Goal: Book appointment/travel/reservation

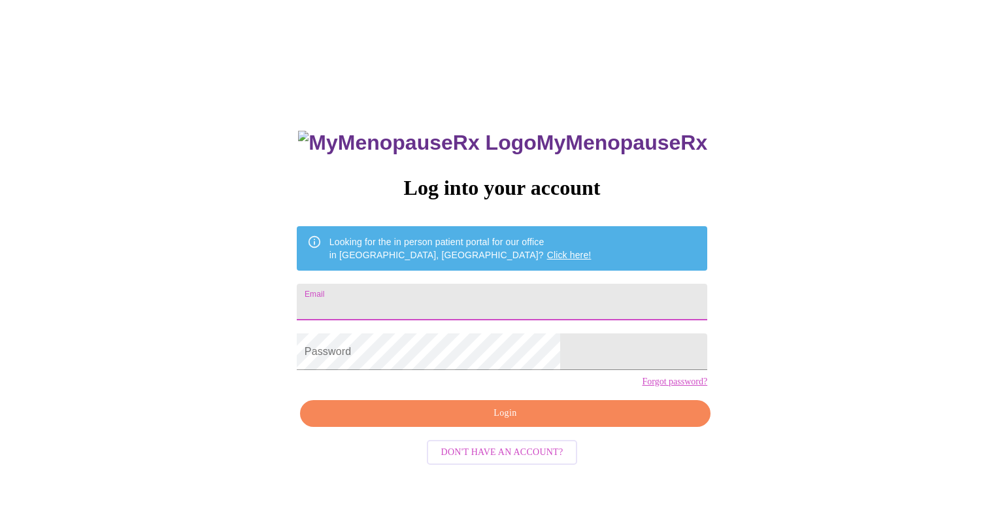
click at [415, 301] on input "Email" at bounding box center [502, 302] width 410 height 37
type input "raquelvwoods1203@gmail.com"
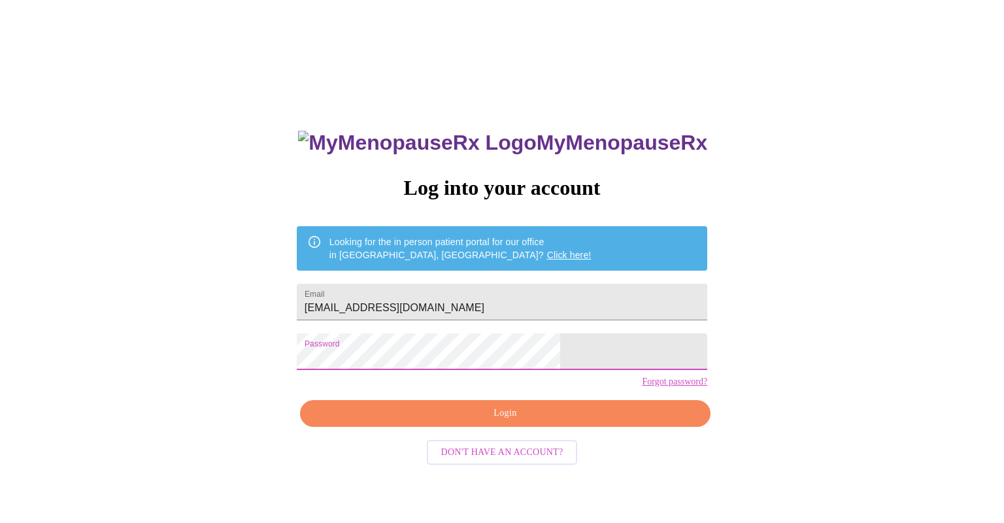
click at [488, 427] on button "Login" at bounding box center [505, 413] width 410 height 27
click at [495, 421] on span "Login" at bounding box center [505, 413] width 380 height 16
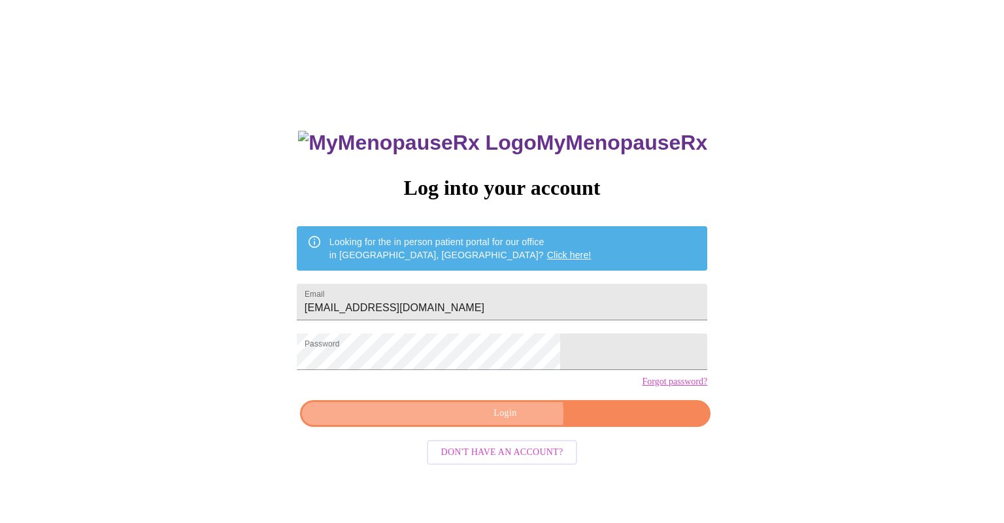
click at [500, 421] on span "Login" at bounding box center [505, 413] width 380 height 16
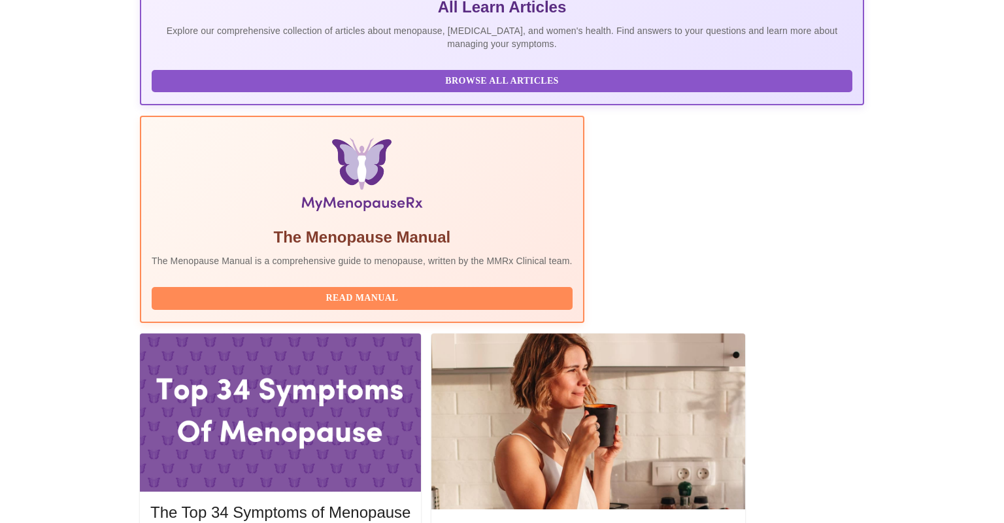
scroll to position [303, 0]
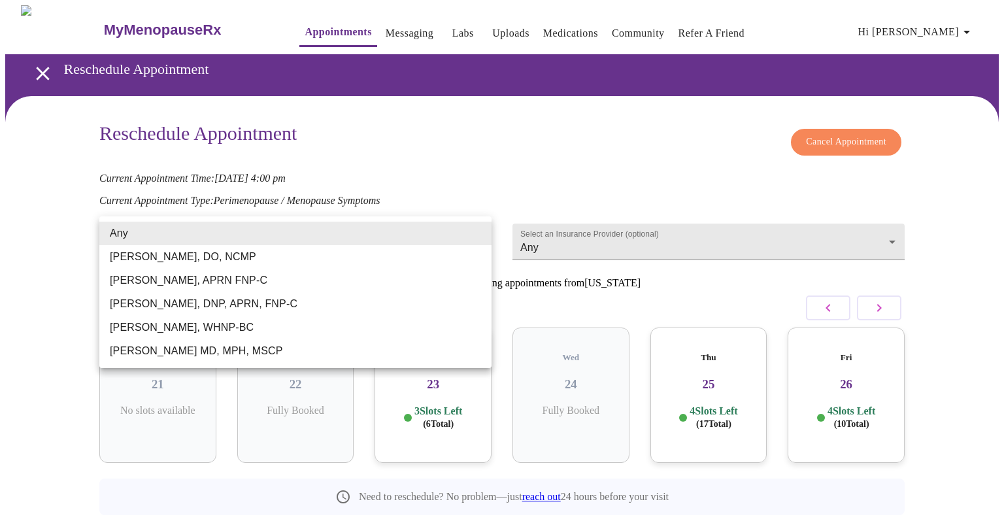
click at [480, 233] on body "MyMenopauseRx Appointments Messaging Labs Uploads Medications Community Refer a…" at bounding box center [501, 289] width 993 height 568
click at [269, 303] on li "[PERSON_NAME], DNP, APRN, FNP-C" at bounding box center [295, 304] width 392 height 24
type input "[PERSON_NAME], DNP, APRN, FNP-C"
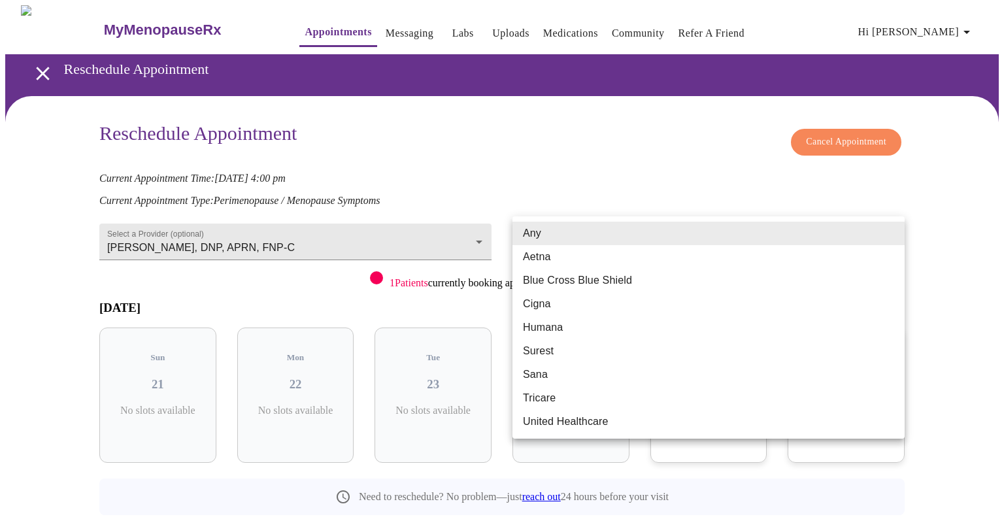
click at [898, 233] on body "MyMenopauseRx Appointments Messaging Labs Uploads Medications Community Refer a…" at bounding box center [501, 289] width 993 height 568
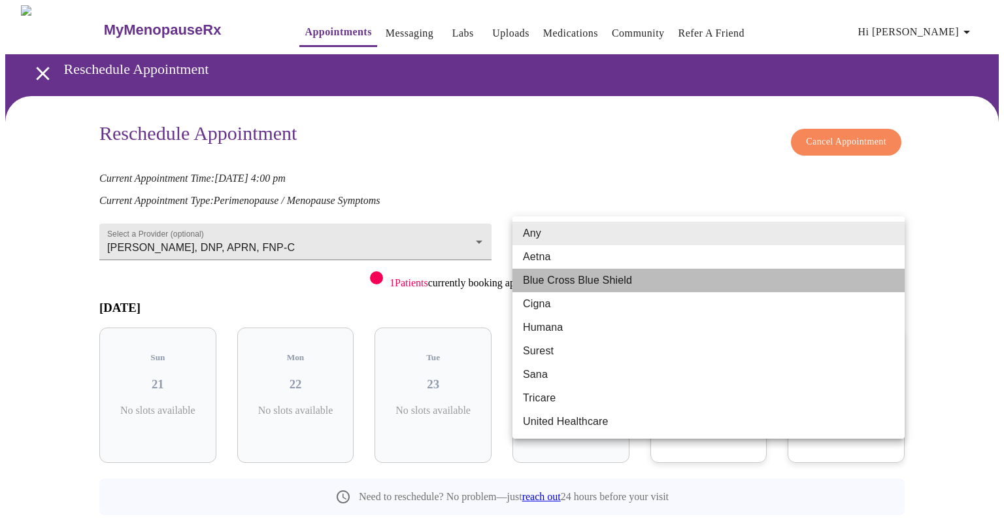
click at [779, 284] on li "Blue Cross Blue Shield" at bounding box center [708, 281] width 392 height 24
type input "Blue Cross Blue Shield"
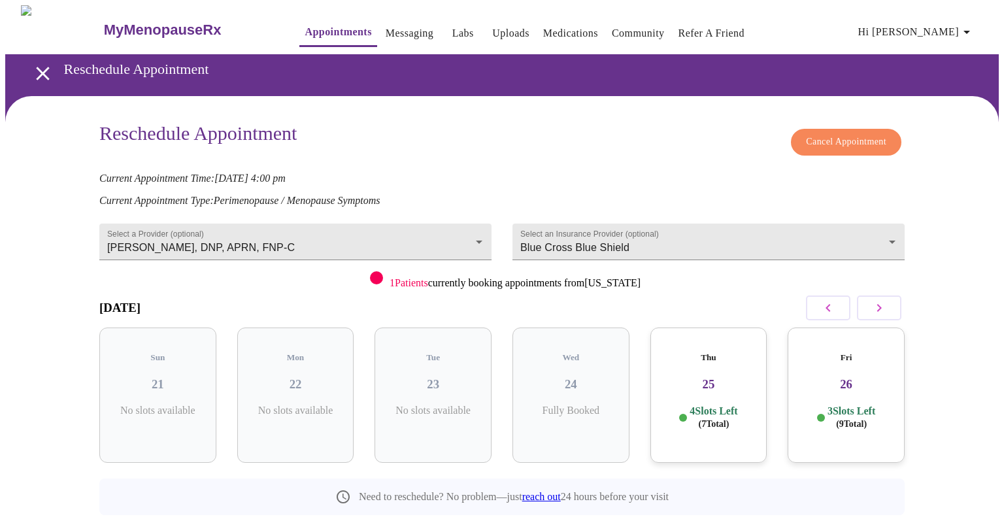
click at [713, 383] on div "Thu 25 4 Slots Left ( 7 Total)" at bounding box center [708, 394] width 117 height 135
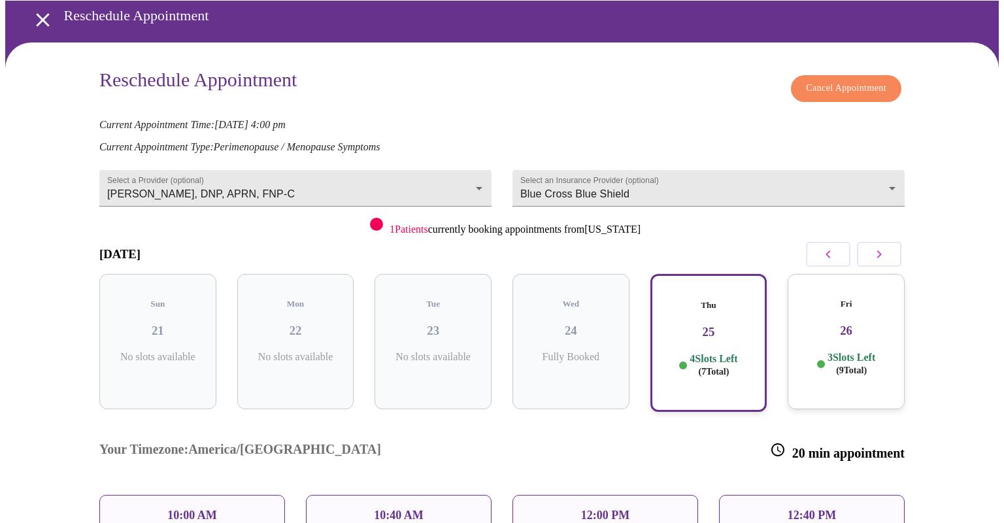
scroll to position [133, 0]
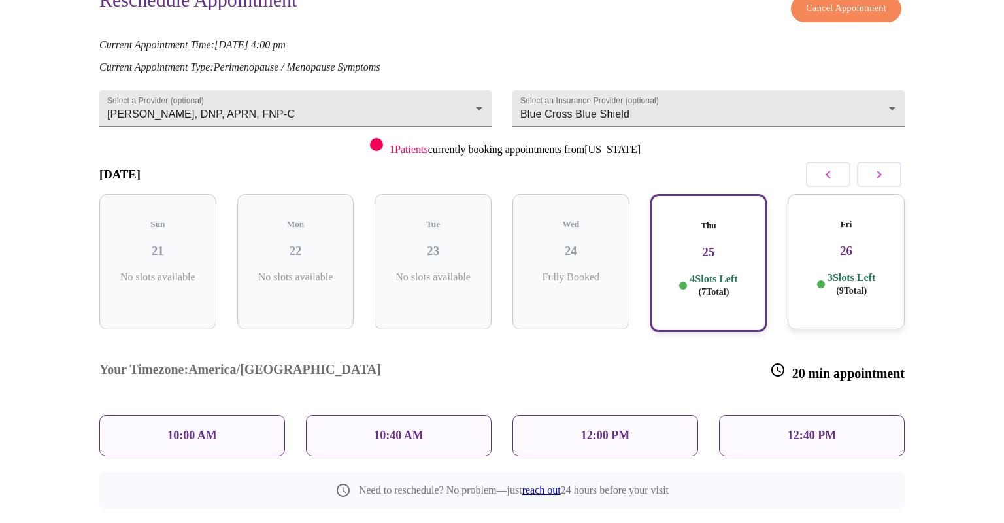
click at [855, 271] on p "3 Slots Left ( 9 Total)" at bounding box center [851, 283] width 48 height 25
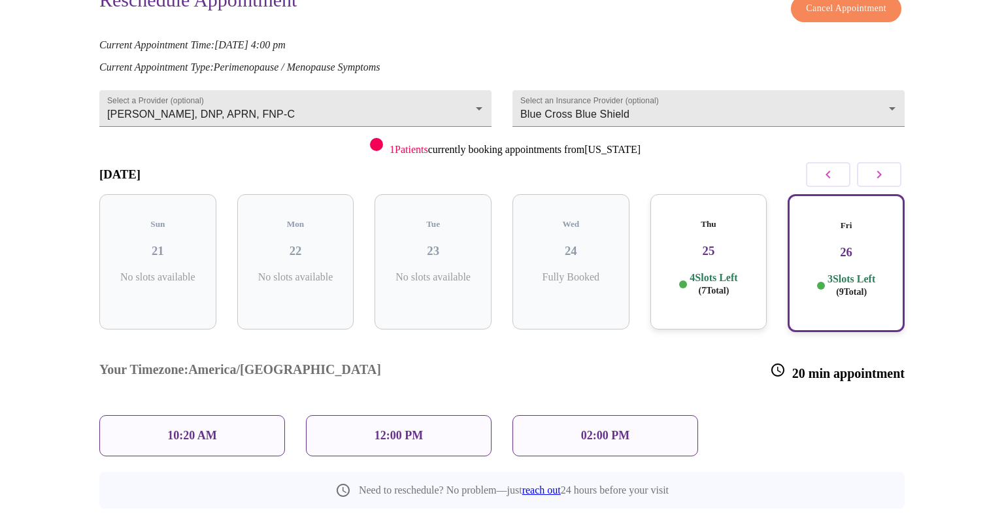
click at [709, 253] on div "Thu 25 4 Slots Left ( 7 Total)" at bounding box center [708, 261] width 117 height 135
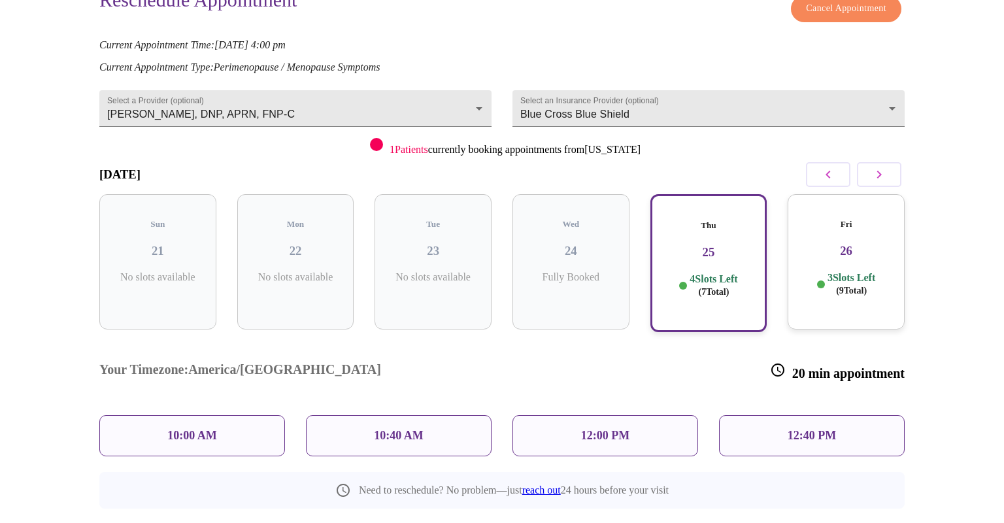
click at [845, 245] on h3 "26" at bounding box center [846, 251] width 96 height 14
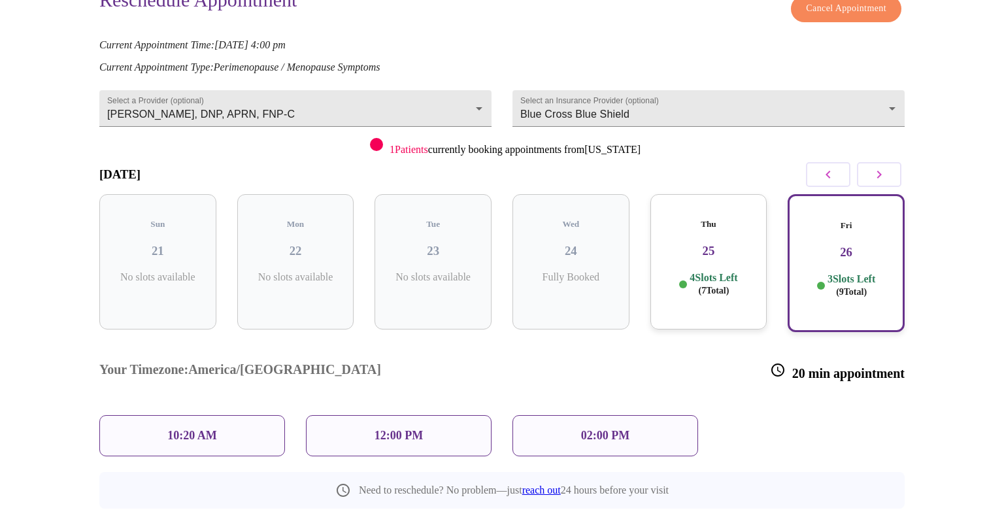
click at [406, 429] on p "12:00 PM" at bounding box center [398, 436] width 48 height 14
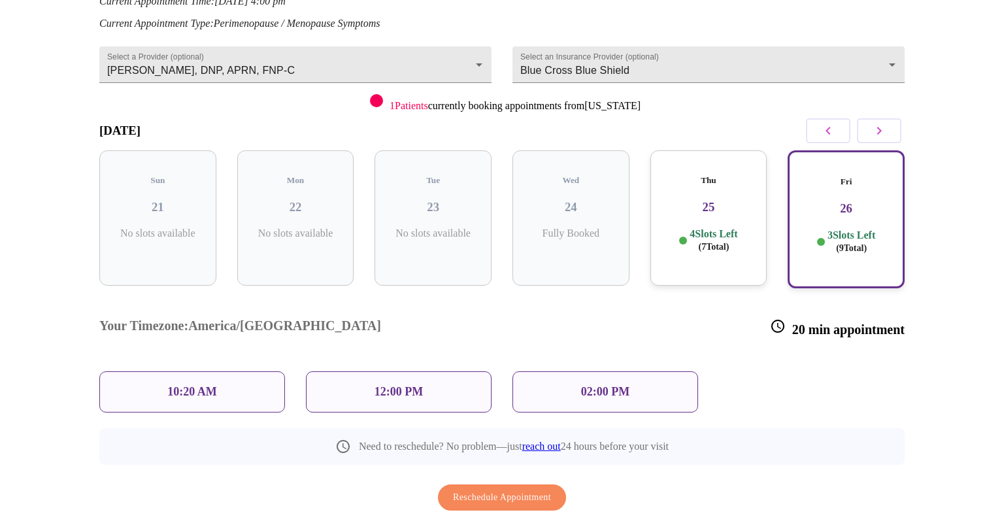
scroll to position [186, 0]
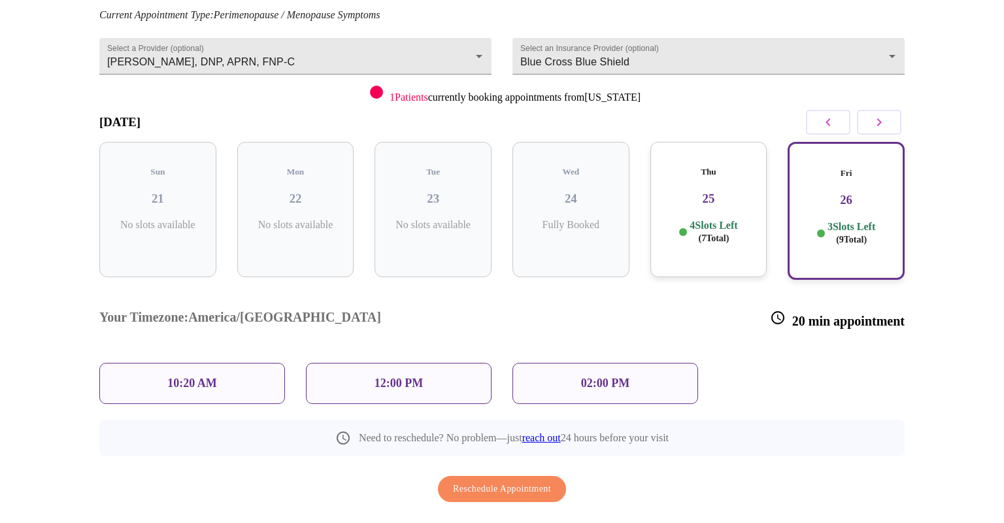
click at [412, 376] on p "12:00 PM" at bounding box center [398, 383] width 48 height 14
click at [397, 376] on p "12:00 PM" at bounding box center [398, 383] width 48 height 14
click at [434, 363] on div "12:00 PM" at bounding box center [399, 383] width 186 height 41
click at [427, 363] on div "12:00 PM" at bounding box center [399, 383] width 186 height 41
click at [502, 481] on span "Reschedule Appointment" at bounding box center [502, 489] width 98 height 16
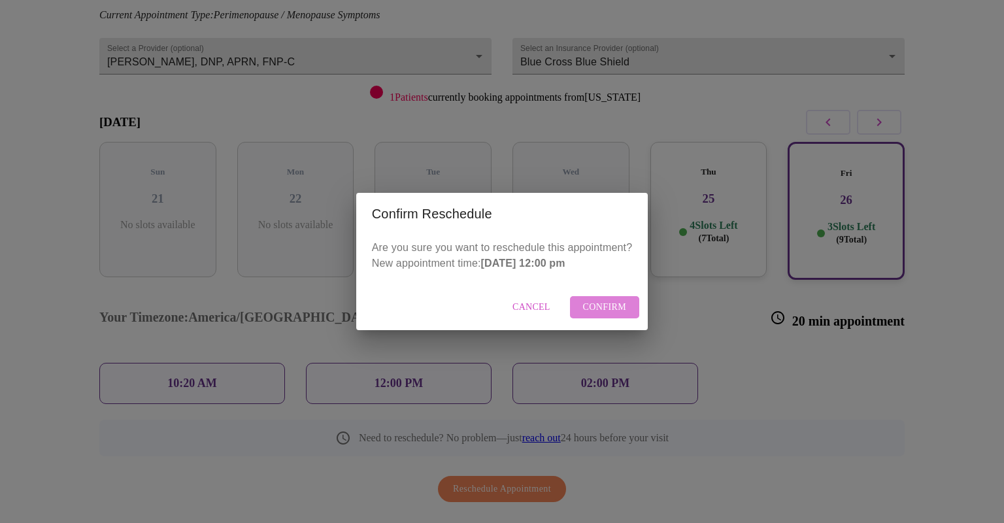
click at [597, 304] on span "Confirm" at bounding box center [605, 307] width 44 height 16
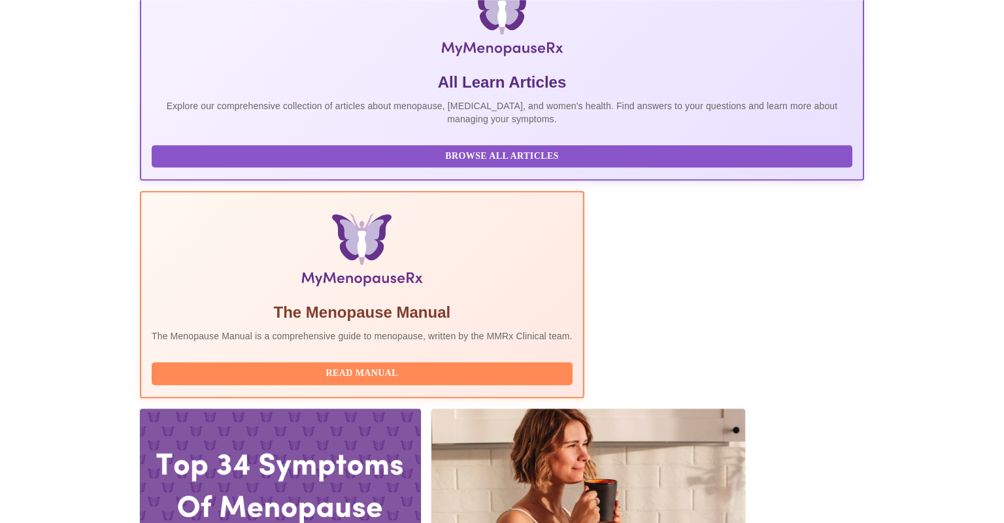
scroll to position [231, 0]
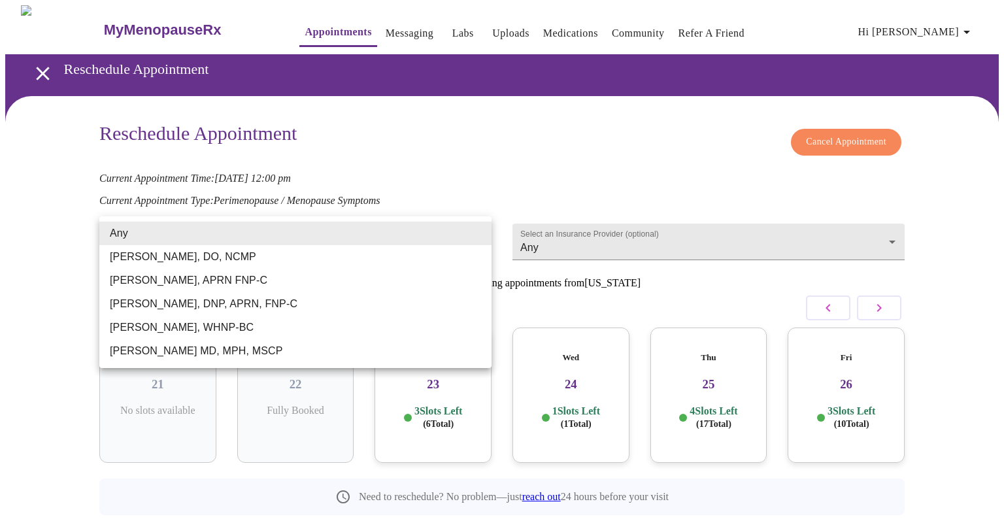
click at [478, 235] on body "MyMenopauseRx Appointments Messaging Labs Uploads Medications Community Refer a…" at bounding box center [501, 289] width 993 height 568
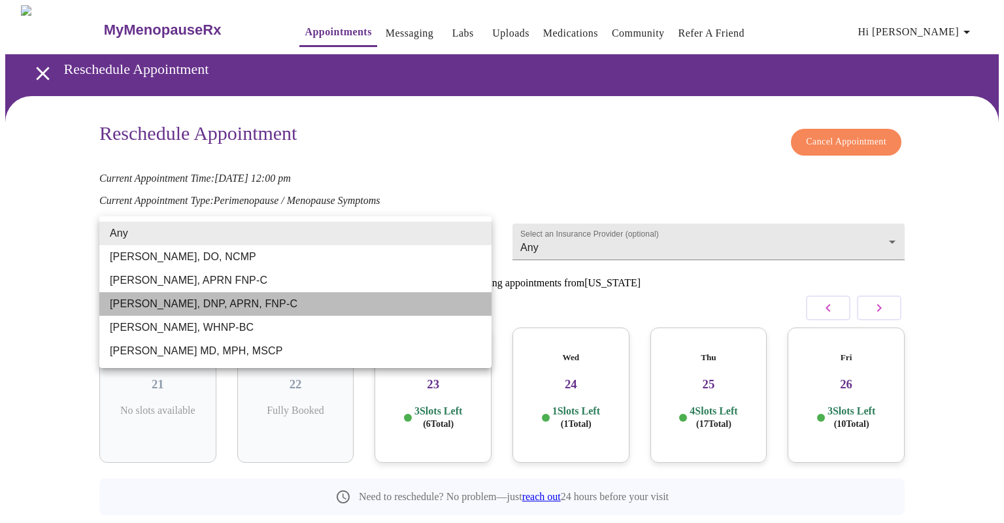
click at [327, 308] on li "[PERSON_NAME], DNP, APRN, FNP-C" at bounding box center [295, 304] width 392 height 24
type input "[PERSON_NAME], DNP, APRN, FNP-C"
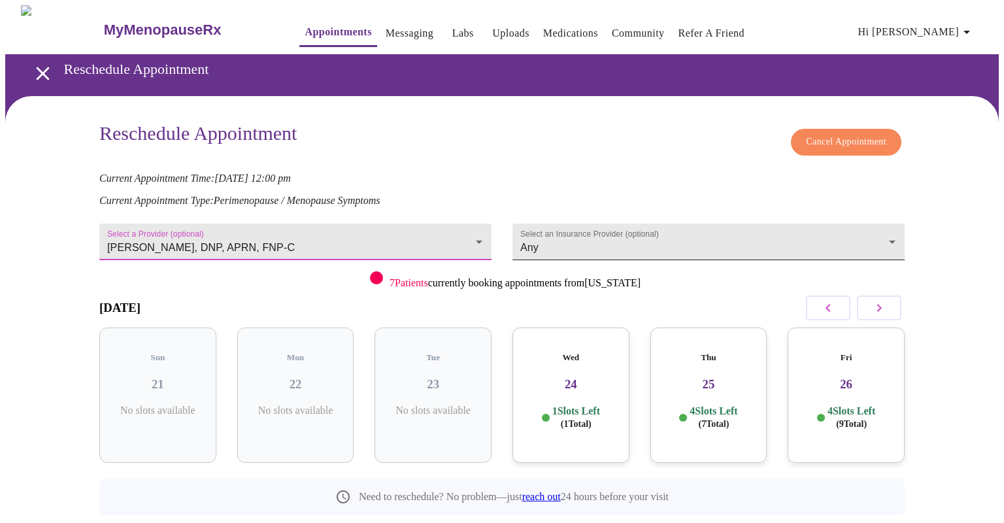
click at [894, 233] on body "MyMenopauseRx Appointments Messaging Labs Uploads Medications Community Refer a…" at bounding box center [501, 289] width 993 height 568
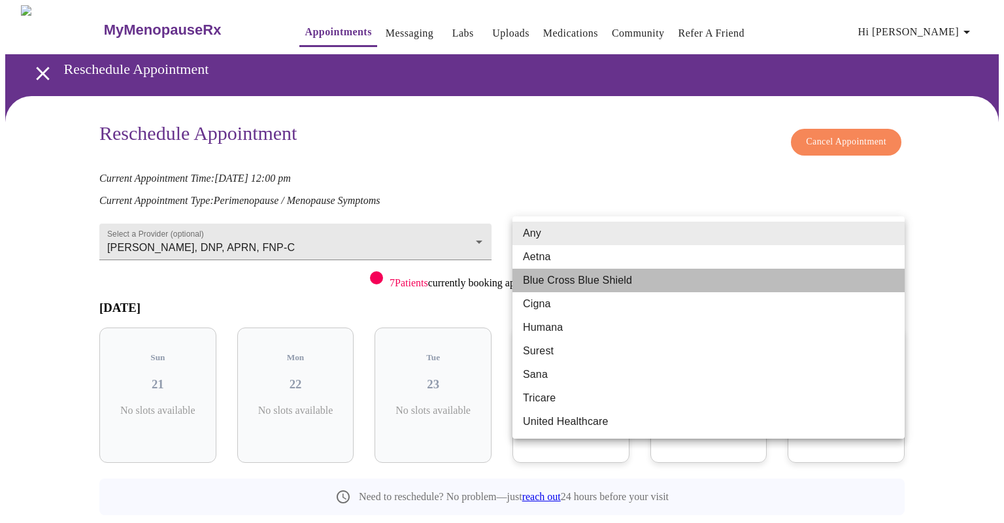
click at [804, 287] on li "Blue Cross Blue Shield" at bounding box center [708, 281] width 392 height 24
type input "Blue Cross Blue Shield"
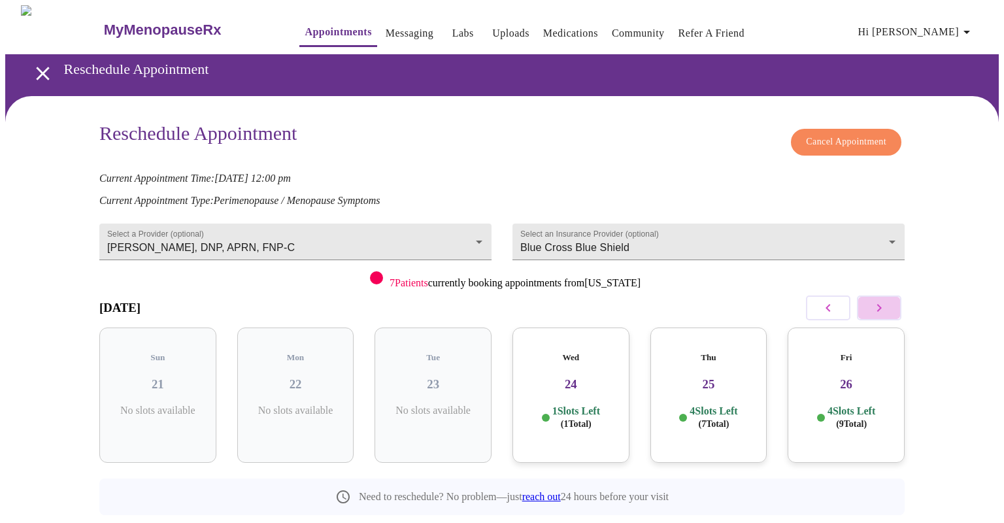
click at [882, 306] on icon "button" at bounding box center [879, 308] width 16 height 16
click at [570, 385] on div "Mon 29 4 Slots Left ( 8 Total)" at bounding box center [570, 394] width 117 height 135
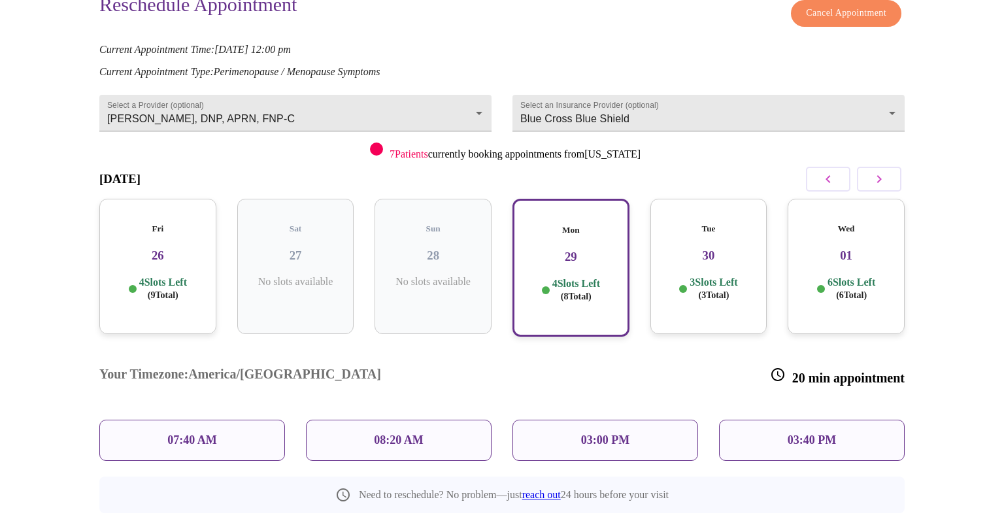
scroll to position [133, 0]
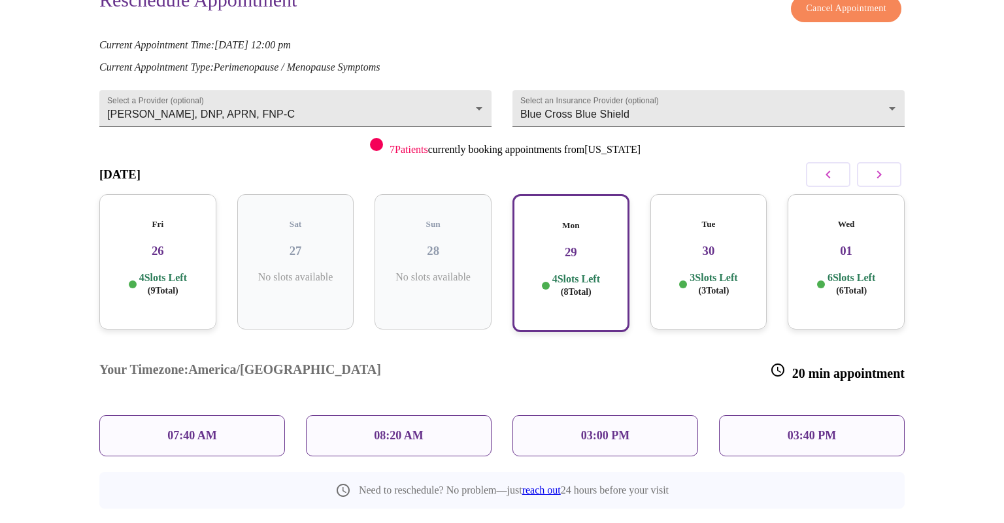
click at [795, 429] on p "03:40 PM" at bounding box center [811, 436] width 48 height 14
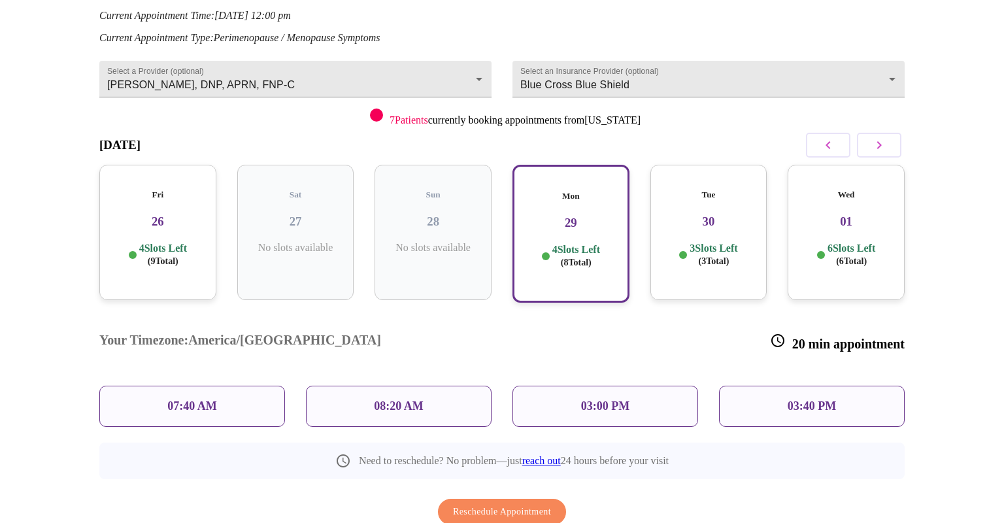
scroll to position [165, 0]
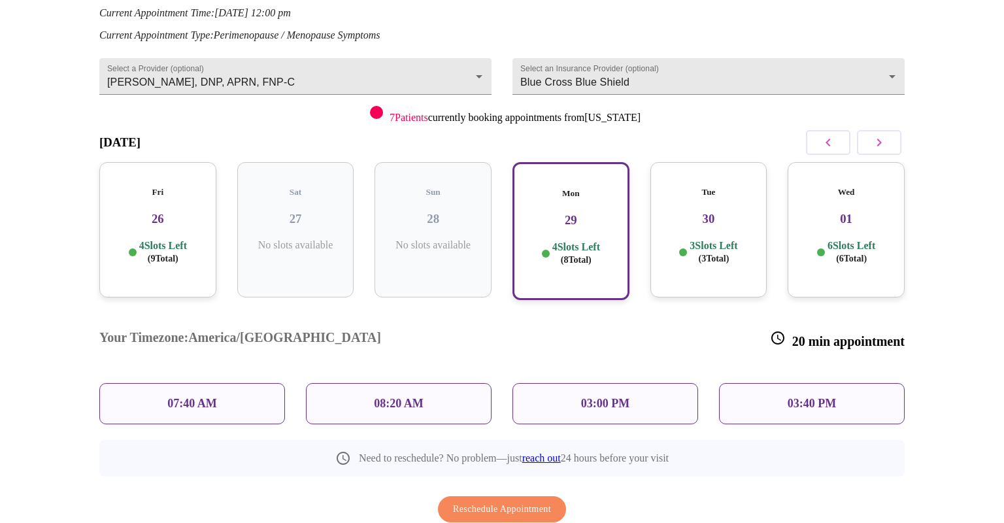
click at [815, 397] on p "03:40 PM" at bounding box center [811, 404] width 48 height 14
click at [809, 397] on p "03:40 PM" at bounding box center [811, 404] width 48 height 14
click at [801, 397] on p "03:40 PM" at bounding box center [811, 404] width 48 height 14
click at [768, 383] on div "03:40 PM" at bounding box center [812, 403] width 186 height 41
click at [839, 220] on div "Wed 01 6 Slots Left ( 6 Total)" at bounding box center [845, 229] width 117 height 135
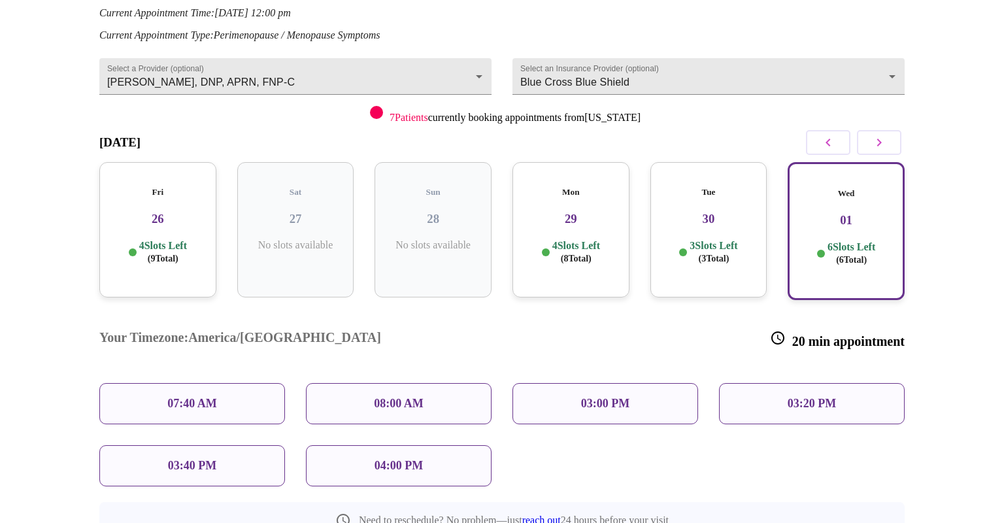
click at [395, 459] on p "04:00 PM" at bounding box center [398, 466] width 48 height 14
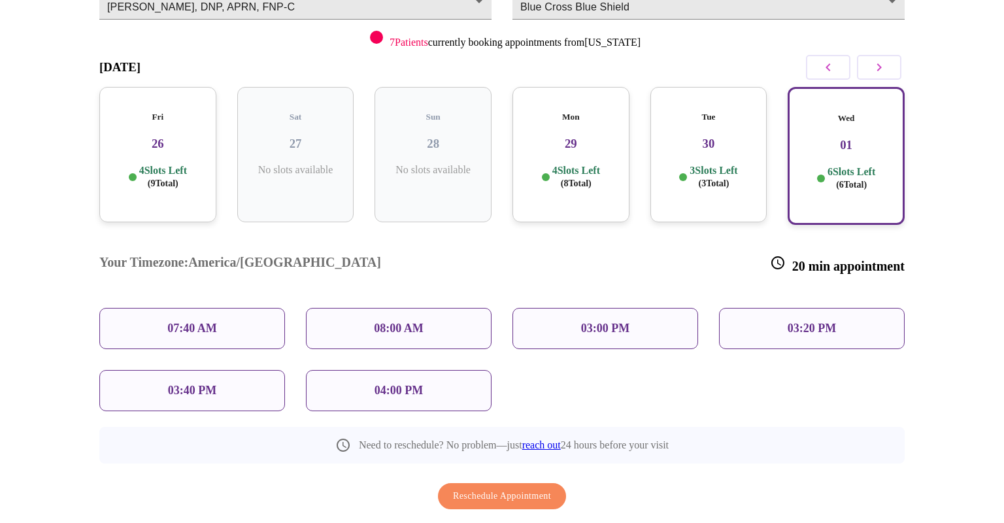
scroll to position [242, 0]
click at [395, 382] on p "04:00 PM" at bounding box center [398, 389] width 48 height 14
click at [384, 382] on p "04:00 PM" at bounding box center [398, 389] width 48 height 14
click at [489, 487] on span "Reschedule Appointment" at bounding box center [502, 495] width 98 height 16
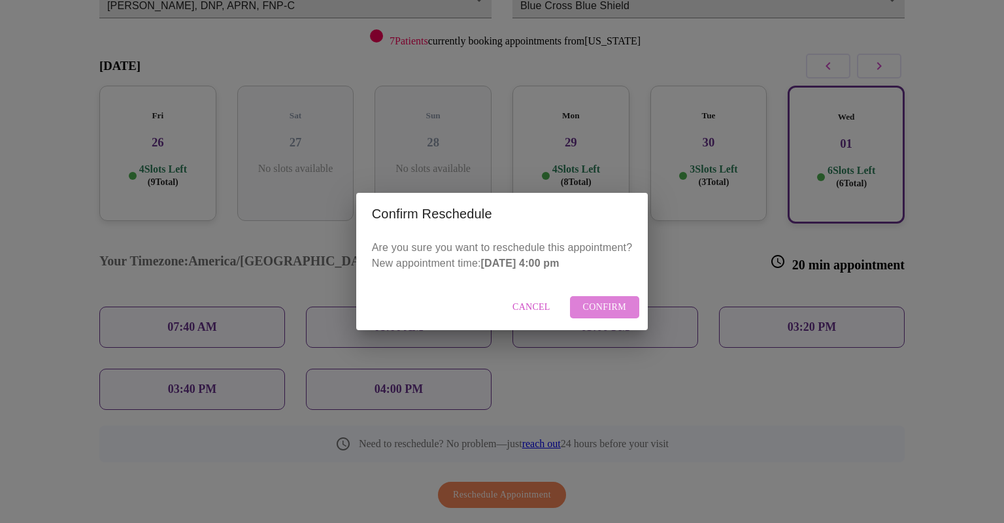
click at [600, 301] on span "Confirm" at bounding box center [605, 307] width 44 height 16
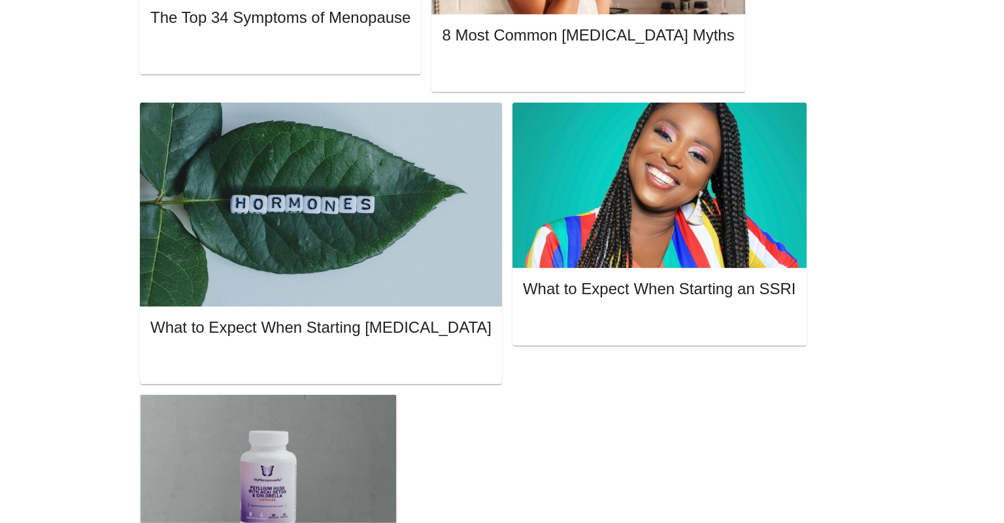
scroll to position [807, 0]
